Goal: Information Seeking & Learning: Learn about a topic

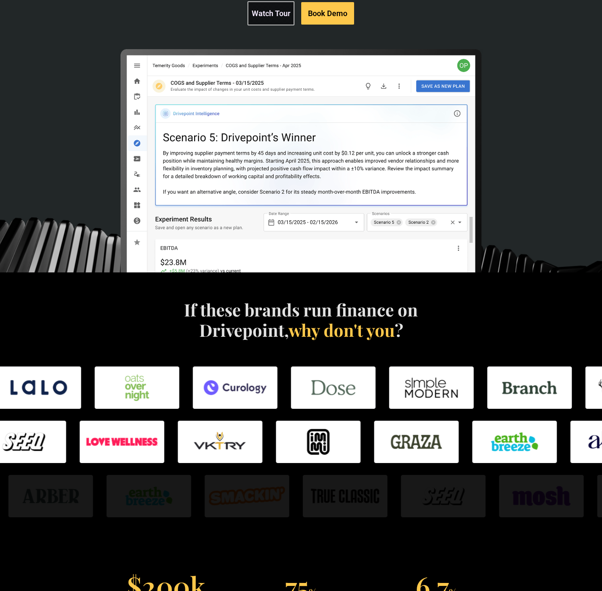
scroll to position [277, 0]
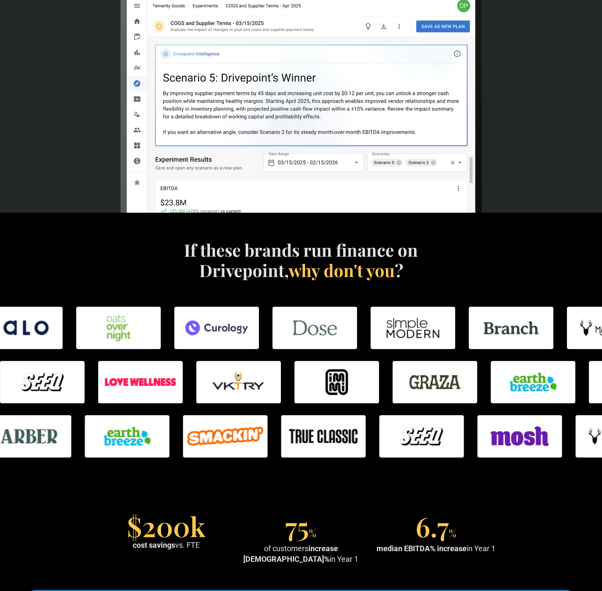
click at [309, 240] on h4 "If these brands run finance on Drivepoint, why don't you ?" at bounding box center [301, 260] width 243 height 41
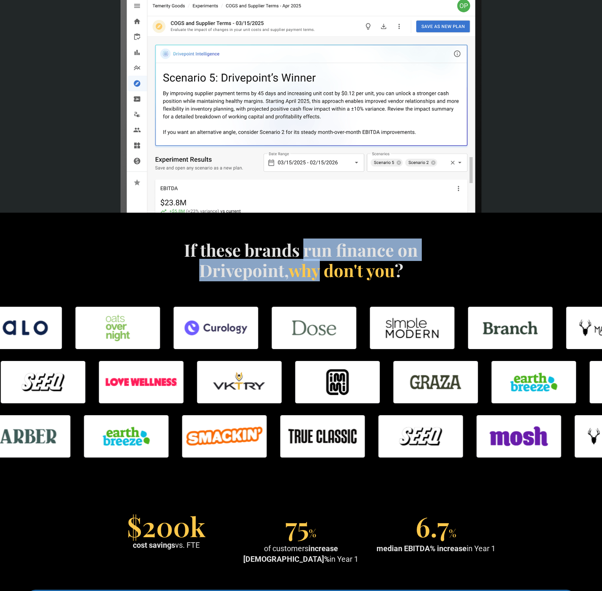
drag, startPoint x: 309, startPoint y: 240, endPoint x: 309, endPoint y: 268, distance: 28.8
click at [309, 268] on h4 "If these brands run finance on Drivepoint, why don't you ?" at bounding box center [301, 260] width 243 height 41
click at [309, 268] on span "why don't you" at bounding box center [342, 270] width 106 height 22
drag, startPoint x: 309, startPoint y: 268, endPoint x: 260, endPoint y: 243, distance: 55.3
click at [260, 243] on h4 "If these brands run finance on Drivepoint, why don't you ?" at bounding box center [301, 260] width 243 height 41
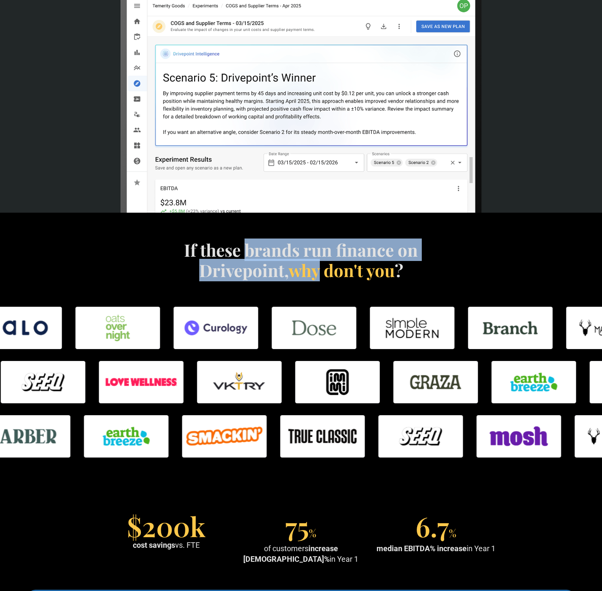
click at [260, 243] on h4 "If these brands run finance on Drivepoint, why don't you ?" at bounding box center [301, 260] width 243 height 41
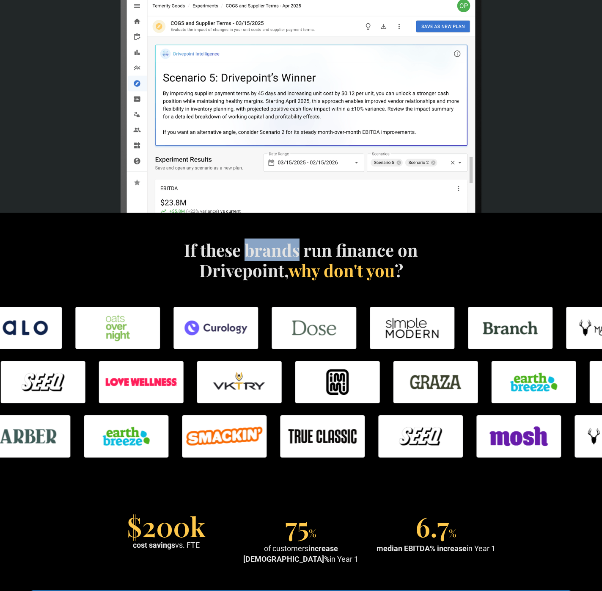
click at [260, 243] on h4 "If these brands run finance on Drivepoint, why don't you ?" at bounding box center [301, 260] width 243 height 41
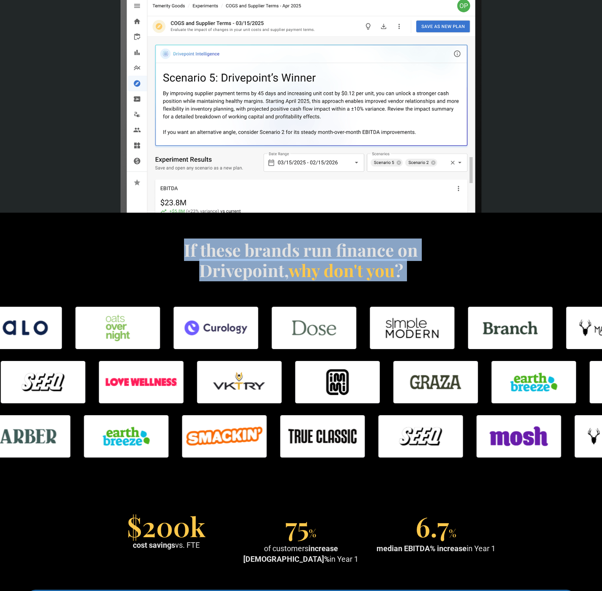
click at [260, 243] on h4 "If these brands run finance on Drivepoint, why don't you ?" at bounding box center [301, 260] width 243 height 41
click at [334, 283] on div "If these brands run finance on Drivepoint, why don't you ?" at bounding box center [302, 270] width 516 height 61
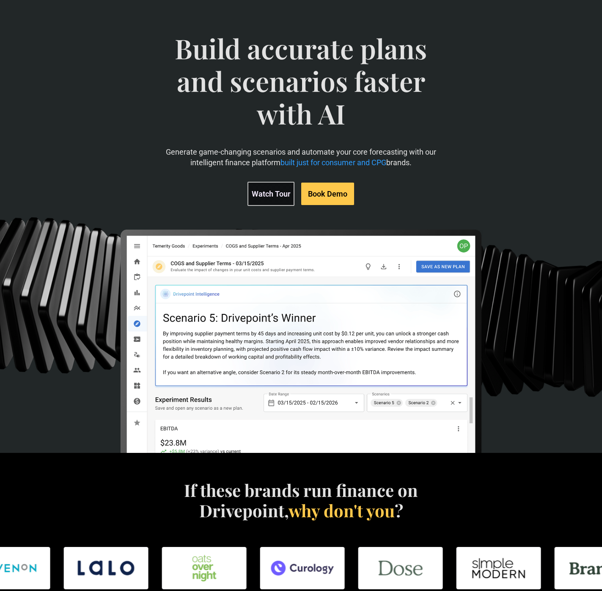
scroll to position [0, 0]
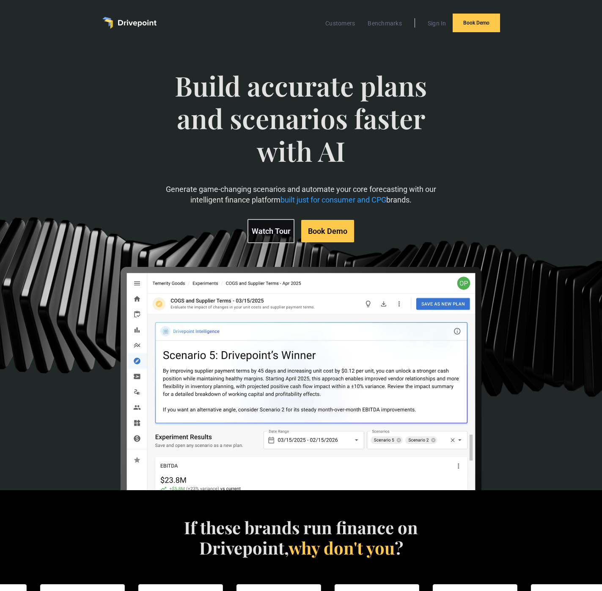
click at [356, 79] on span "Build accurate plans and scenarios faster with AI" at bounding box center [301, 126] width 273 height 114
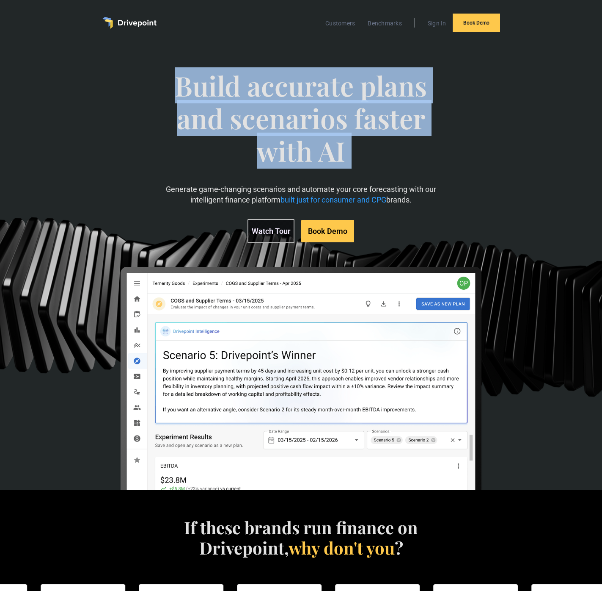
drag, startPoint x: 356, startPoint y: 79, endPoint x: 320, endPoint y: 149, distance: 78.9
click at [320, 149] on span "Build accurate plans and scenarios faster with AI" at bounding box center [301, 126] width 273 height 114
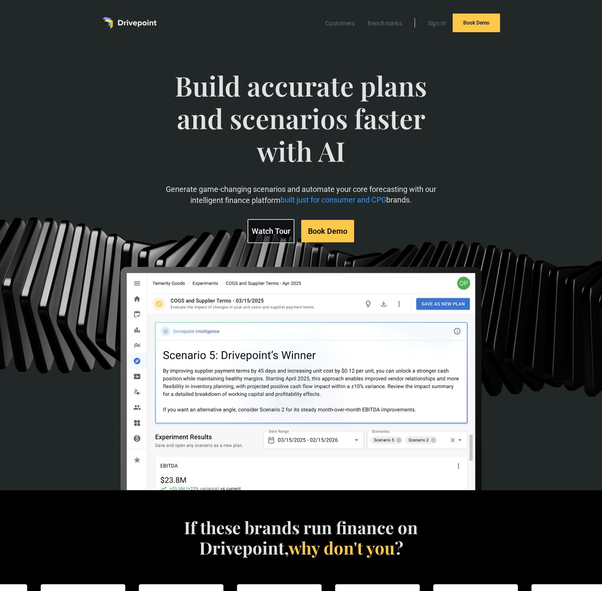
click at [264, 191] on p "Generate game-changing scenarios and automate your core forecasting with our in…" at bounding box center [301, 194] width 273 height 21
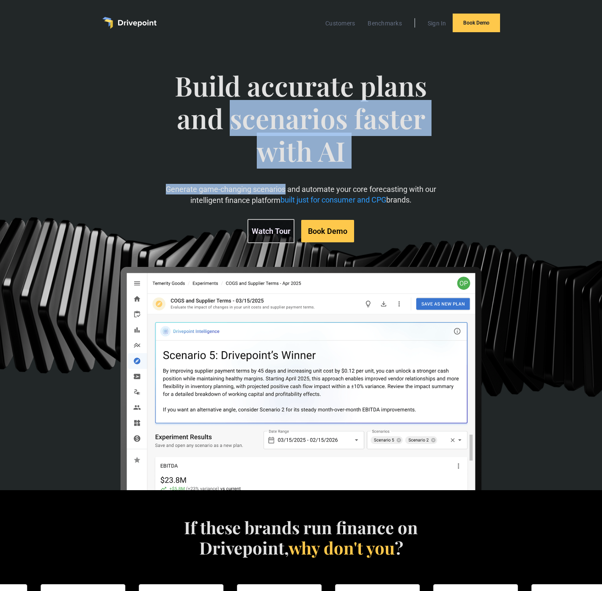
drag, startPoint x: 264, startPoint y: 191, endPoint x: 311, endPoint y: 109, distance: 94.4
click at [311, 109] on div "Build accurate plans and scenarios faster with AI Generate game-changing scenar…" at bounding box center [301, 155] width 273 height 207
click at [311, 109] on span "Build accurate plans and scenarios faster with AI" at bounding box center [301, 126] width 273 height 114
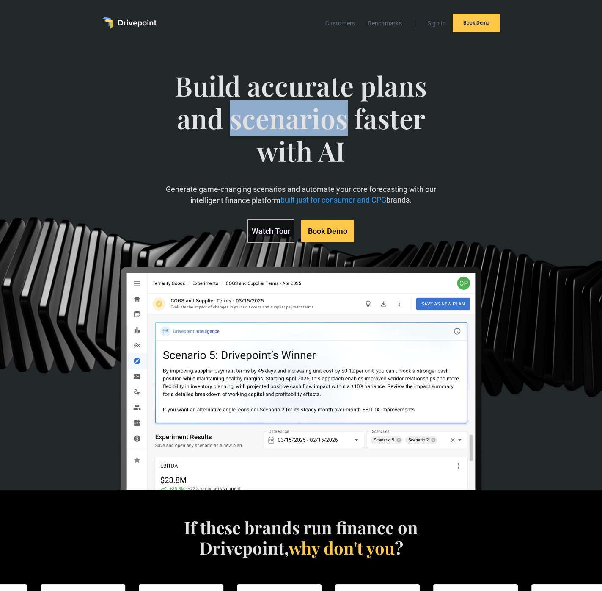
click at [311, 109] on span "Build accurate plans and scenarios faster with AI" at bounding box center [301, 126] width 273 height 114
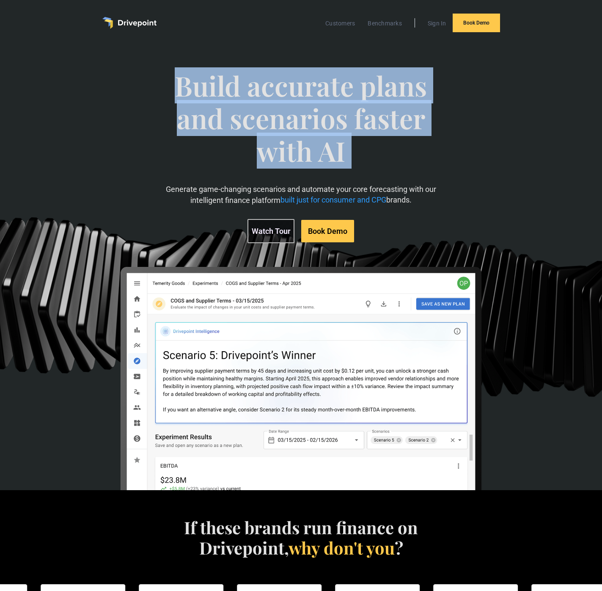
drag, startPoint x: 311, startPoint y: 109, endPoint x: 249, endPoint y: 179, distance: 93.9
click at [249, 179] on span "Build accurate plans and scenarios faster with AI" at bounding box center [301, 126] width 273 height 114
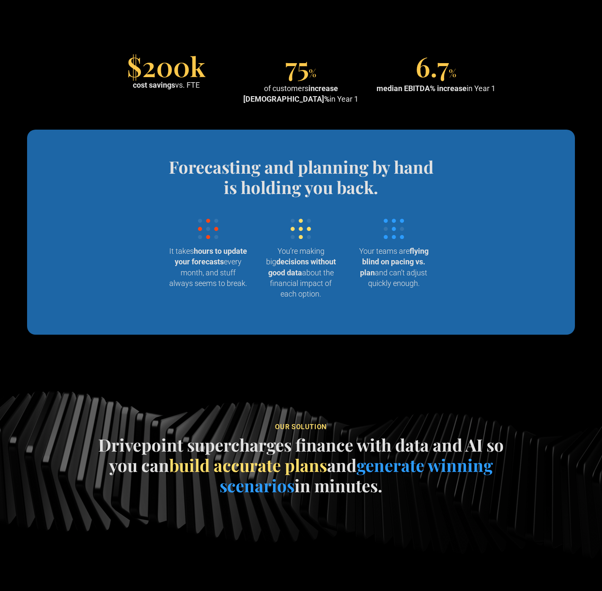
scroll to position [773, 0]
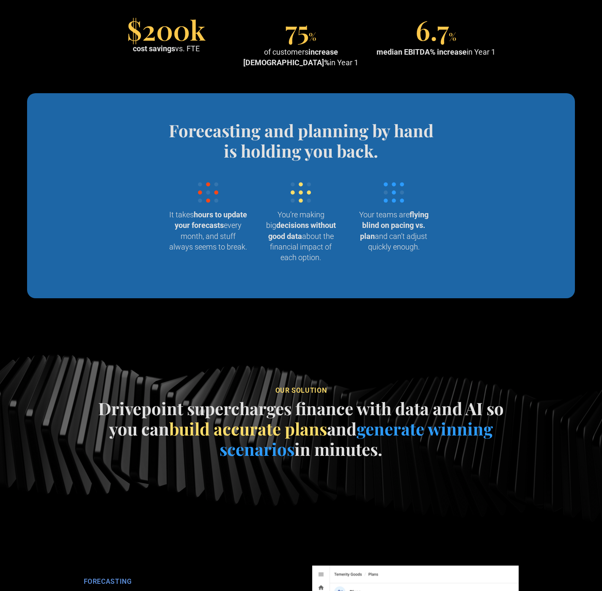
click at [282, 410] on h4 "Drivepoint supercharges finance with data and AI so you can build accurate plan…" at bounding box center [300, 428] width 423 height 61
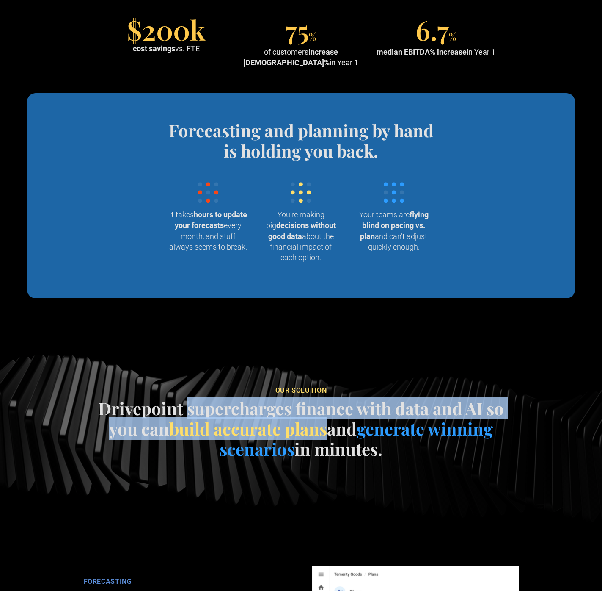
drag, startPoint x: 282, startPoint y: 410, endPoint x: 282, endPoint y: 445, distance: 35.1
click at [282, 445] on h4 "Drivepoint supercharges finance with data and AI so you can build accurate plan…" at bounding box center [300, 428] width 423 height 61
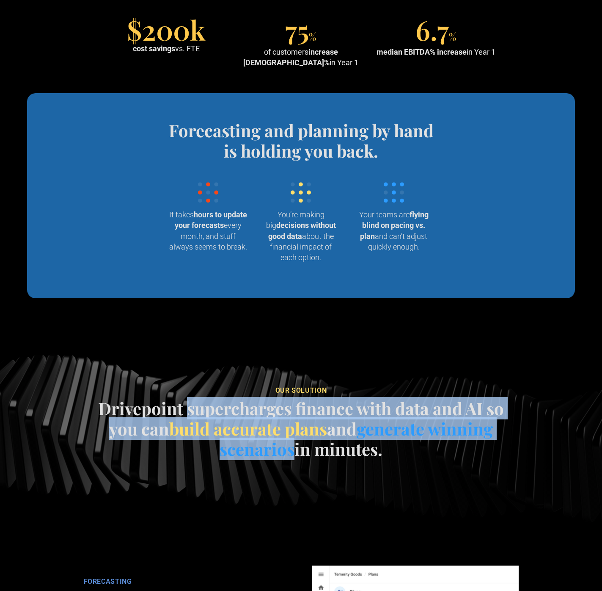
click at [282, 445] on span "generate winning scenarios" at bounding box center [356, 438] width 273 height 43
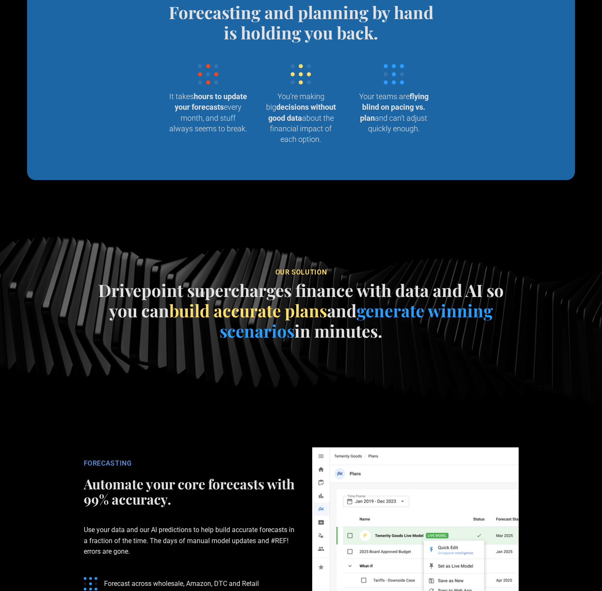
scroll to position [1157, 0]
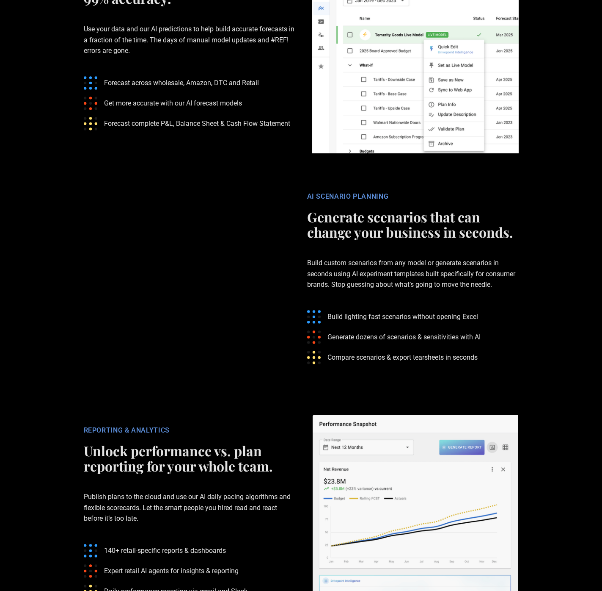
click at [204, 462] on h2 "Unlock performance vs. plan reporting for your whole team." at bounding box center [190, 458] width 212 height 30
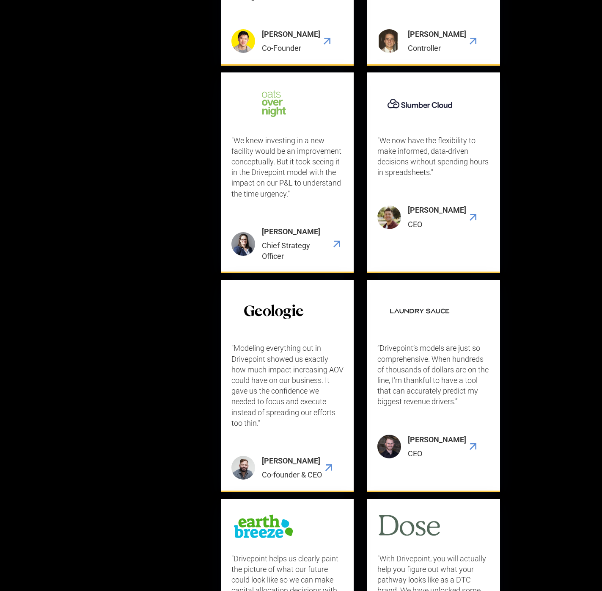
scroll to position [2482, 0]
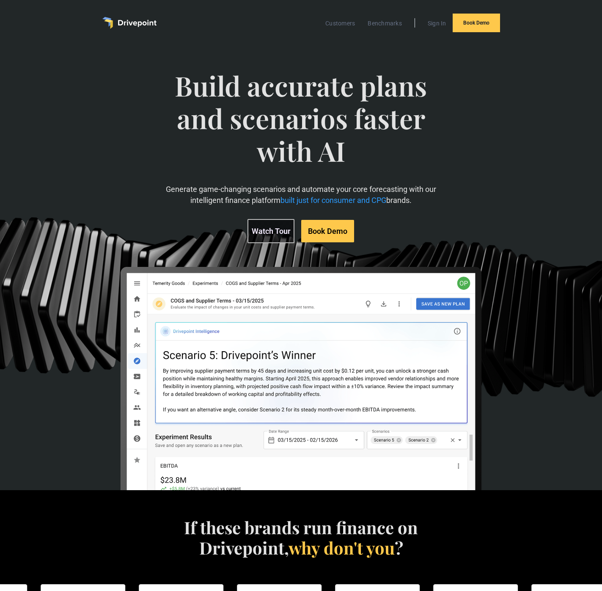
click at [185, 407] on img at bounding box center [301, 449] width 364 height 364
click at [232, 315] on img at bounding box center [301, 449] width 364 height 364
